Goal: Information Seeking & Learning: Find specific fact

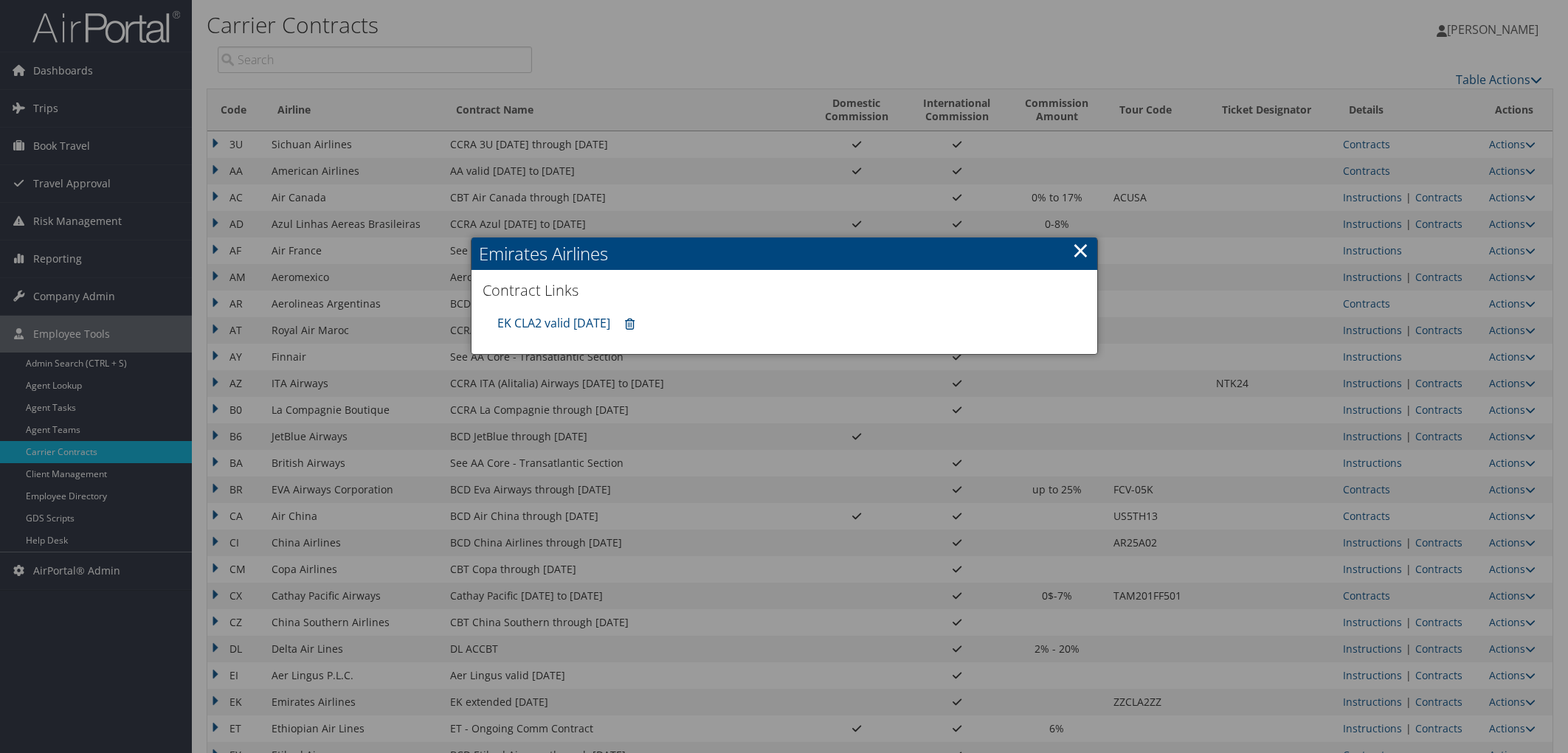
scroll to position [164, 0]
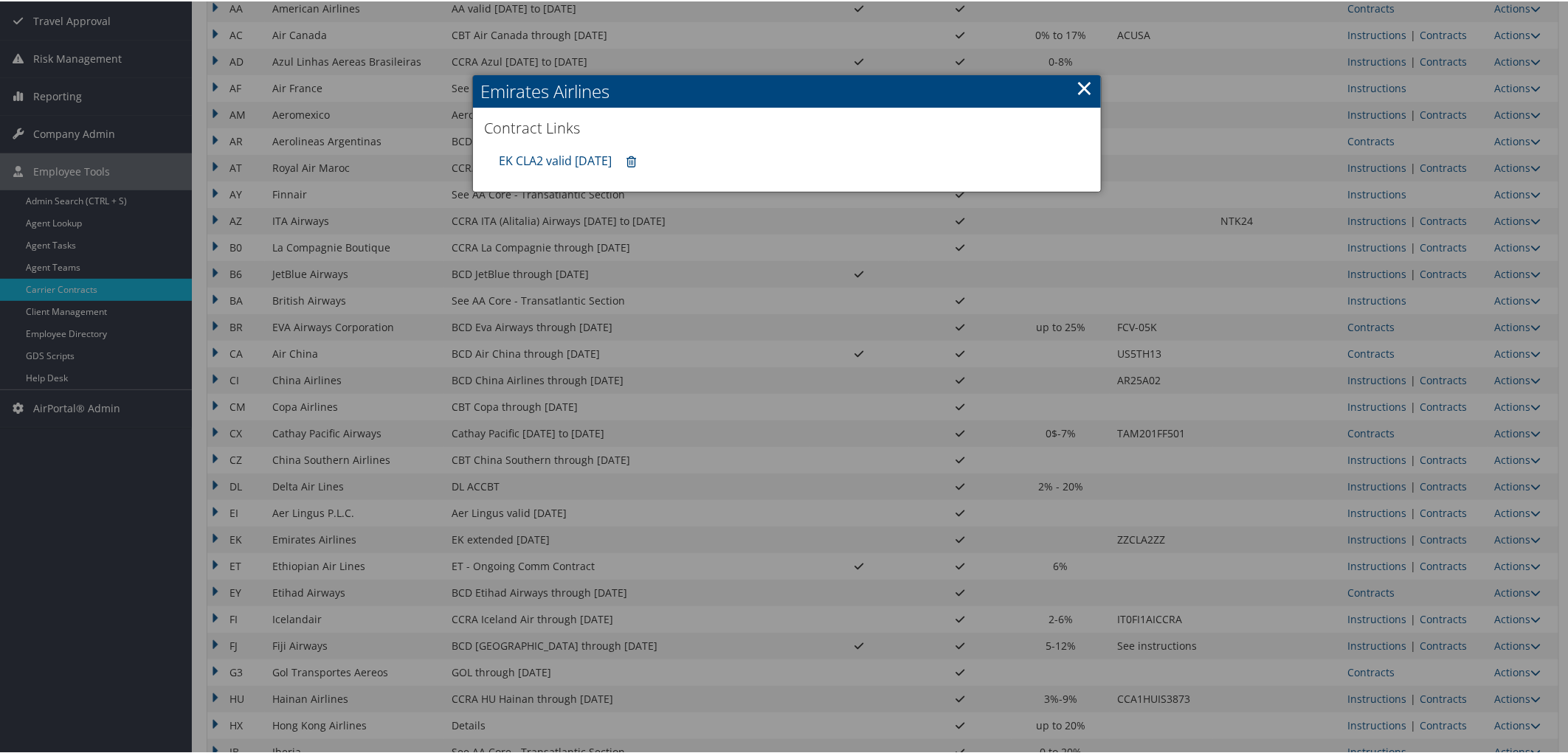
click at [89, 382] on div at bounding box center [786, 376] width 1573 height 753
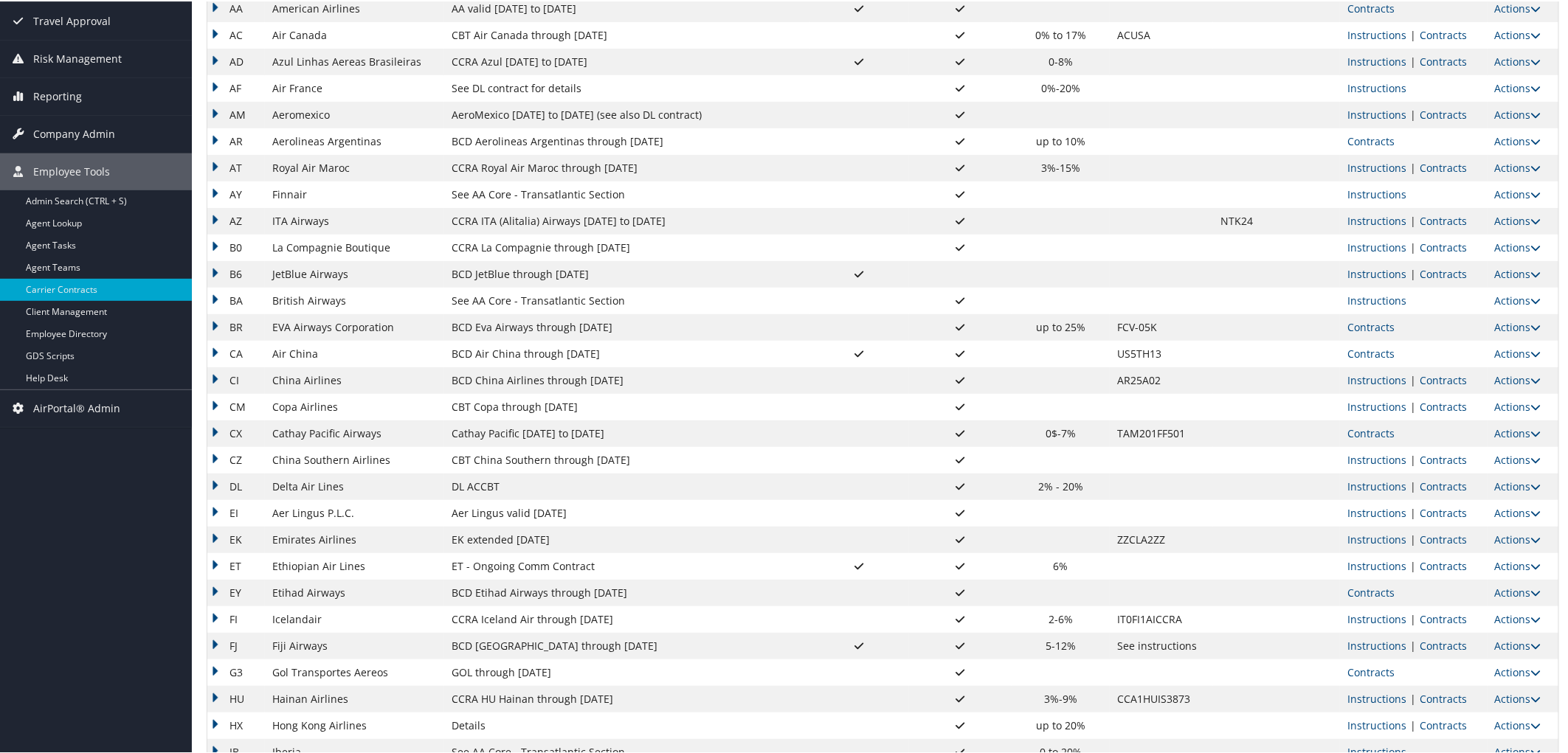
click at [89, 382] on link "Help Desk" at bounding box center [96, 376] width 192 height 22
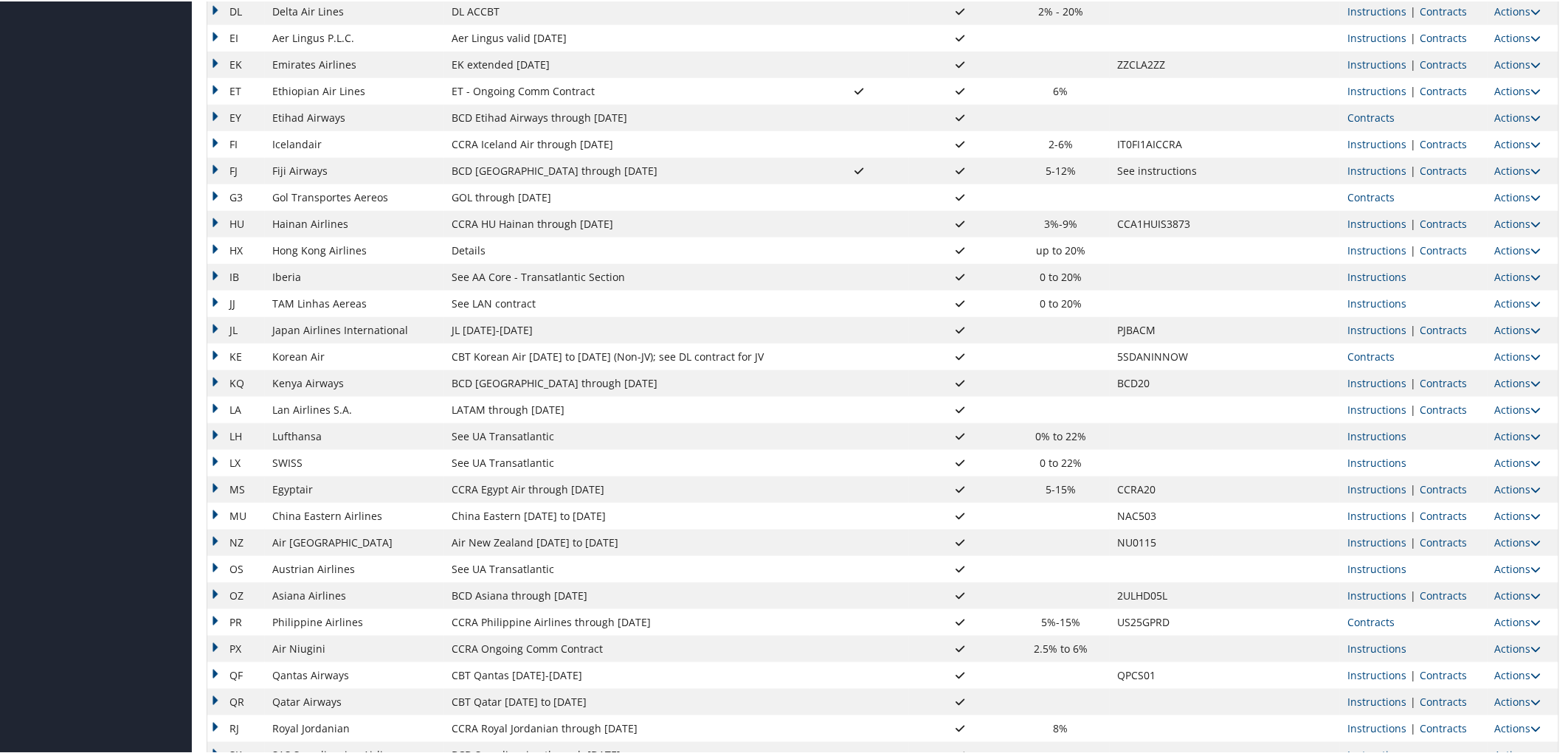
scroll to position [655, 0]
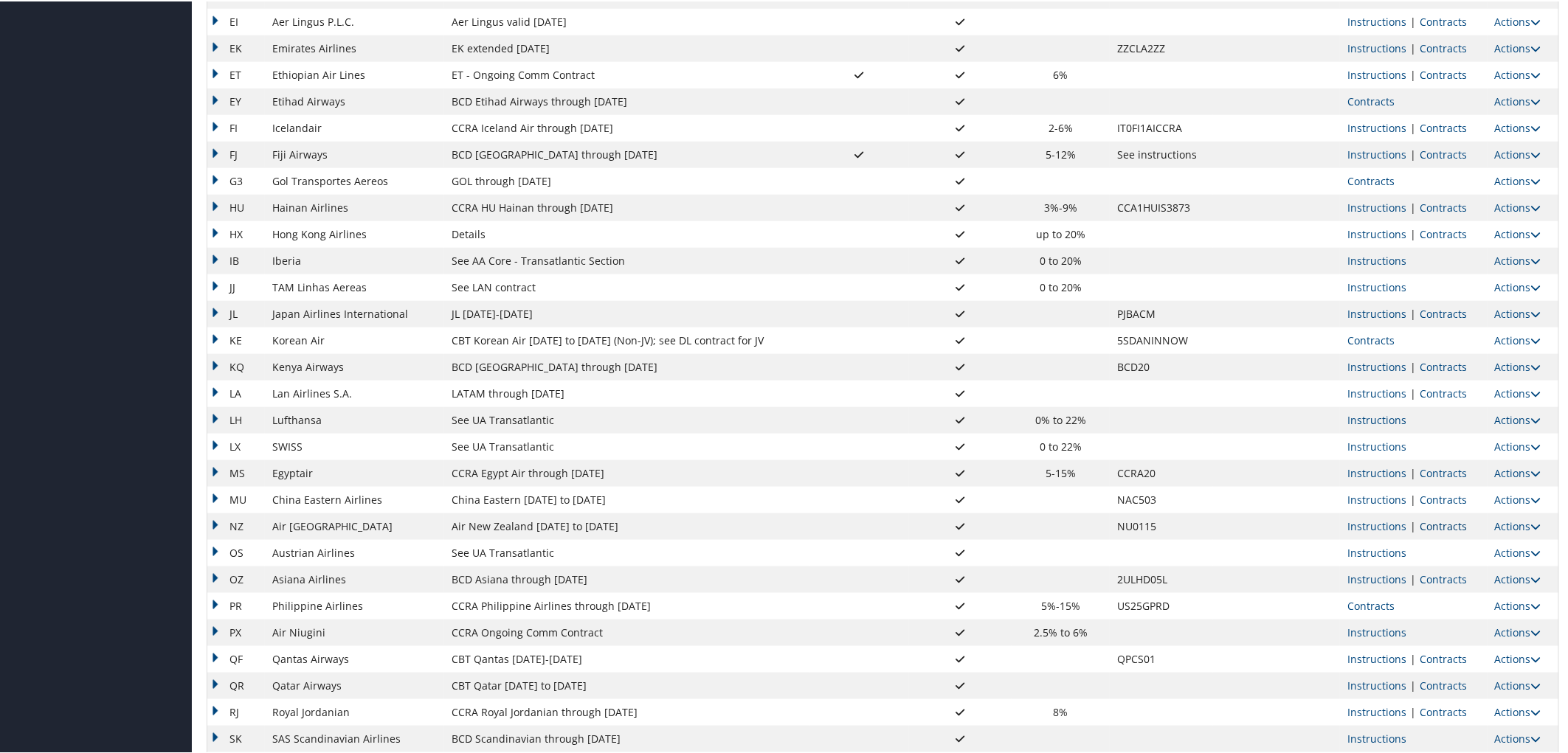
click at [1431, 521] on link "Contracts" at bounding box center [1443, 524] width 47 height 14
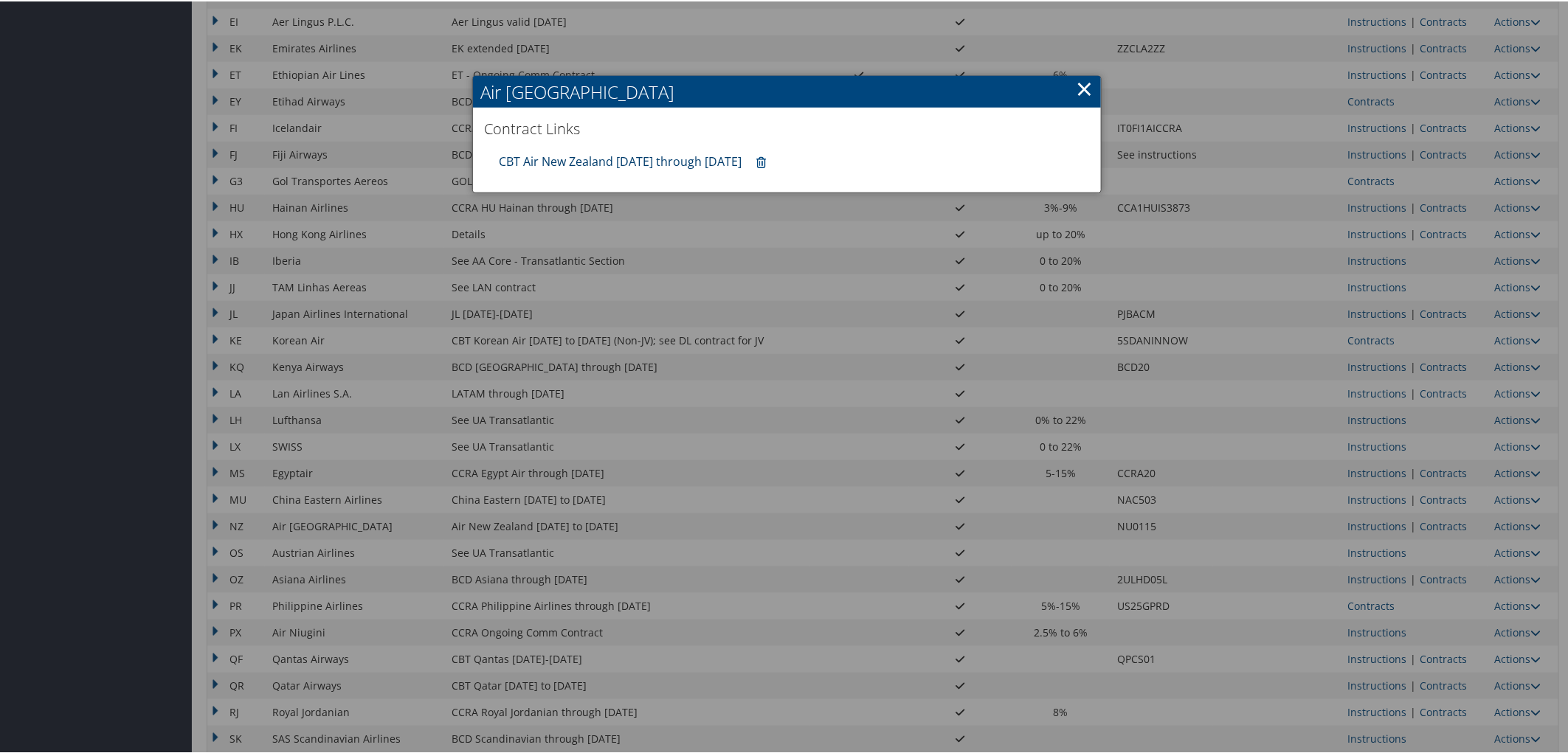
click at [562, 156] on link "CBT Air New Zealand [DATE] through [DATE]" at bounding box center [620, 160] width 243 height 16
click at [1429, 655] on div at bounding box center [786, 376] width 1573 height 753
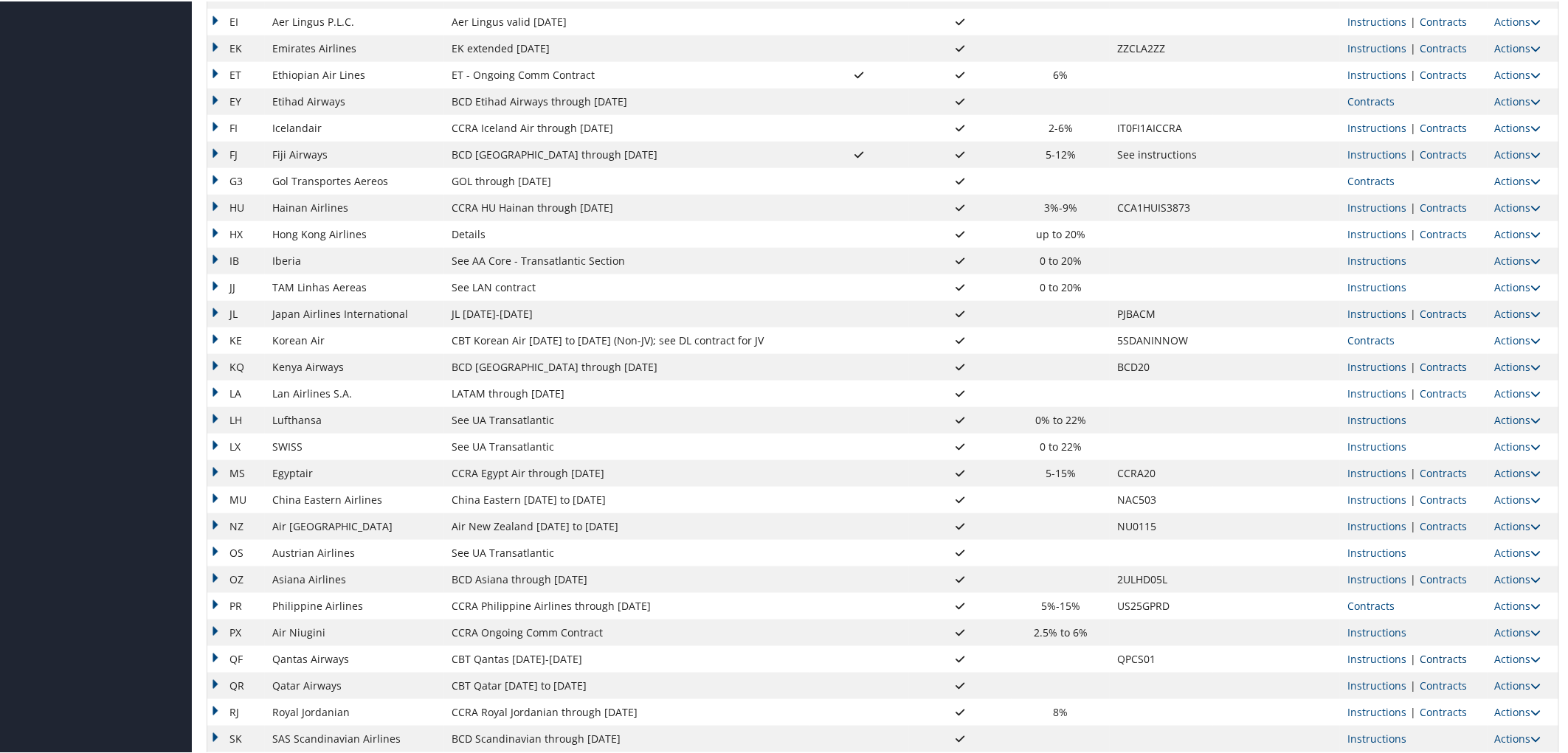
click at [1441, 660] on link "Contracts" at bounding box center [1443, 656] width 47 height 14
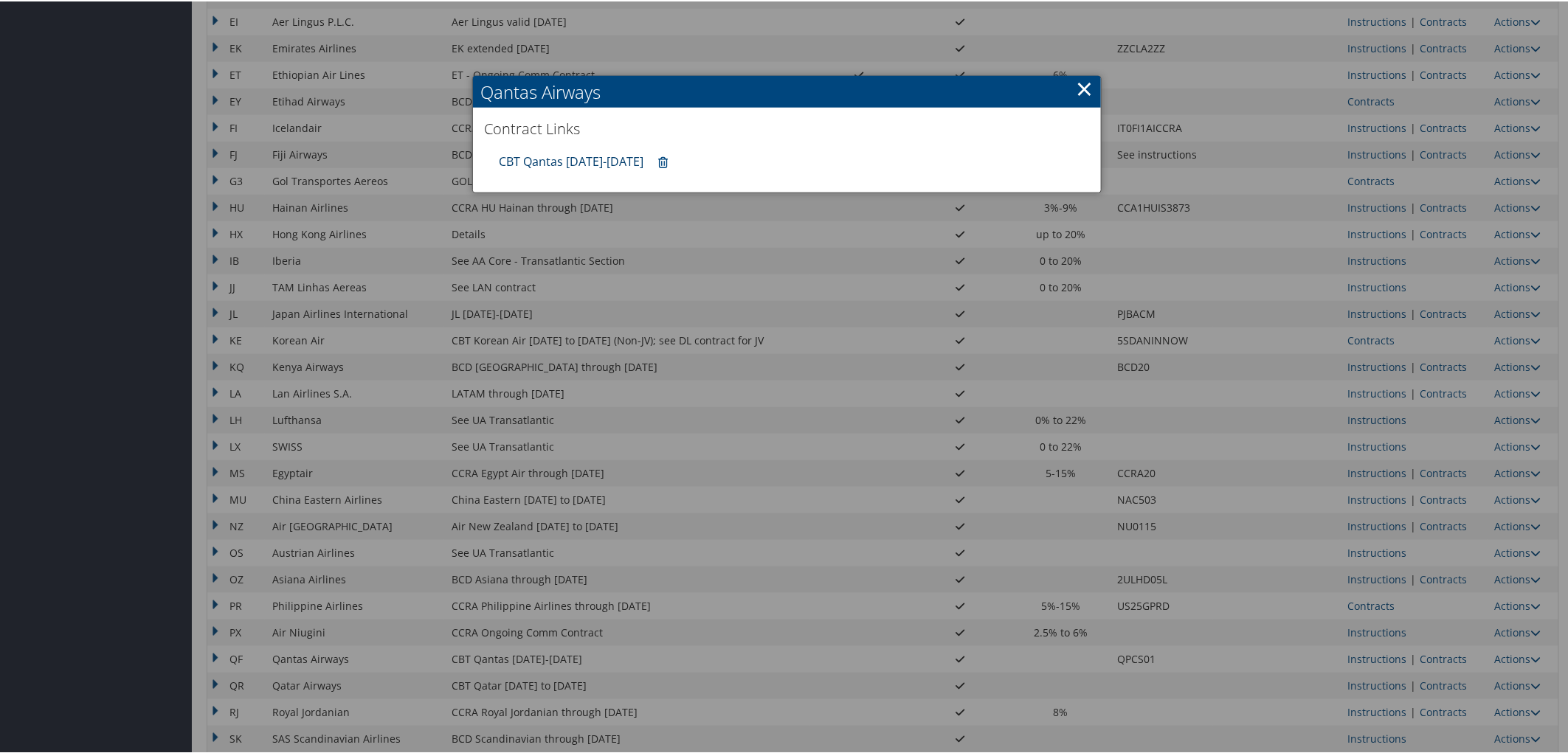
click at [556, 158] on link "CBT Qantas [DATE]-[DATE]" at bounding box center [571, 160] width 145 height 16
click at [1083, 87] on link "×" at bounding box center [1084, 87] width 17 height 29
